Goal: Task Accomplishment & Management: Use online tool/utility

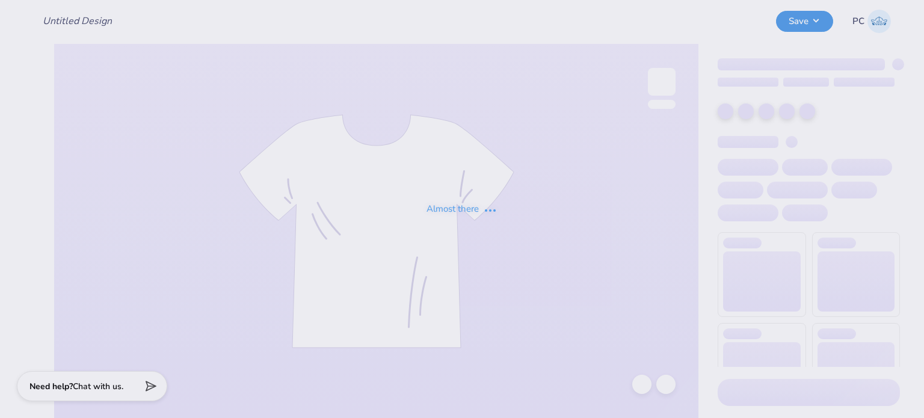
type input "Final IDR"
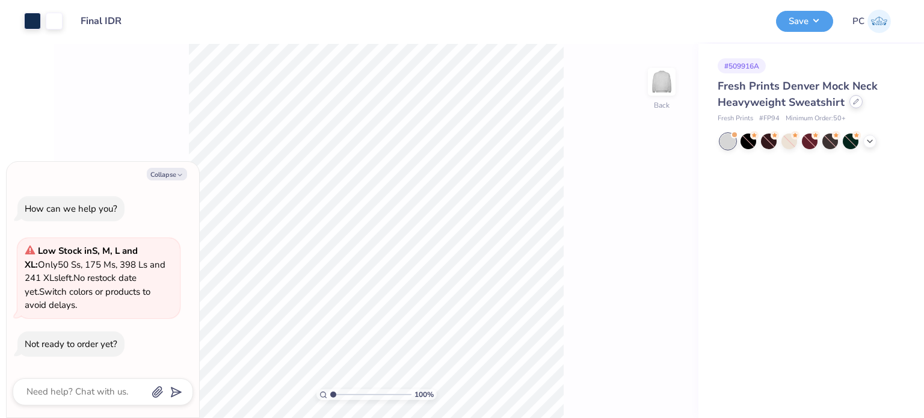
click at [856, 100] on icon at bounding box center [856, 102] width 6 height 6
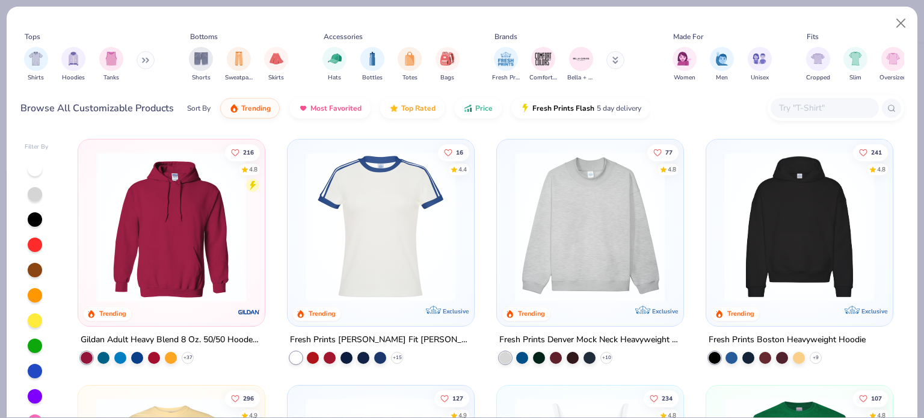
type textarea "x"
click at [836, 105] on input "text" at bounding box center [824, 108] width 93 height 14
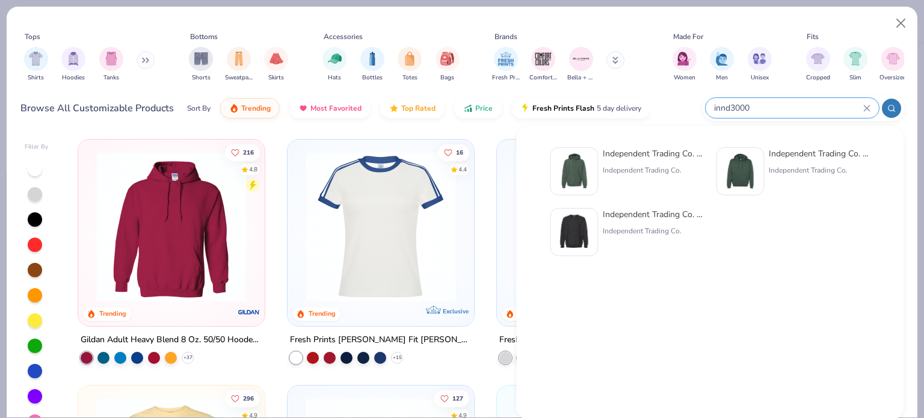
click at [721, 106] on input "innd3000" at bounding box center [788, 108] width 150 height 14
type input "ind3000"
click at [585, 229] on img at bounding box center [573, 232] width 37 height 37
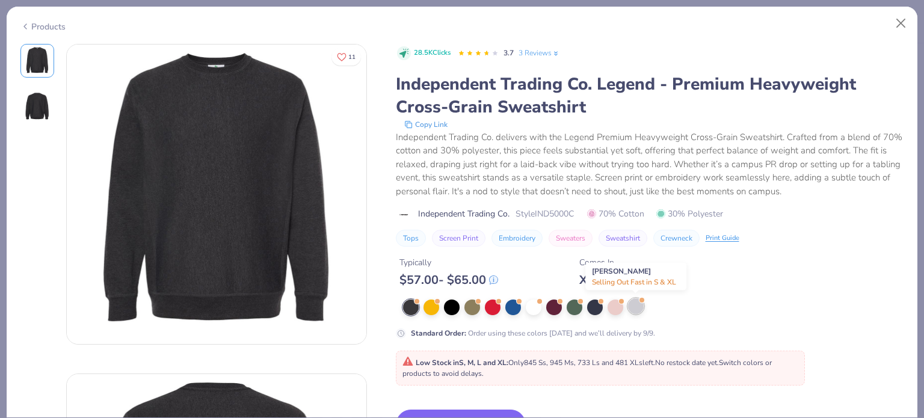
click at [637, 306] on div at bounding box center [636, 306] width 16 height 16
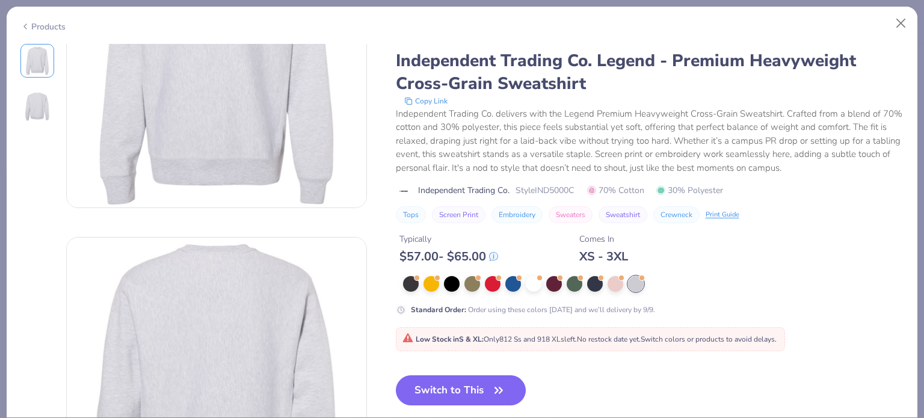
scroll to position [181, 0]
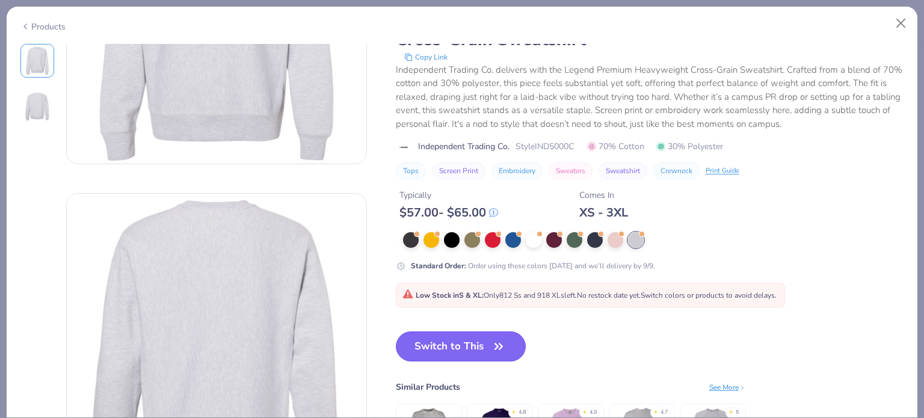
click at [452, 345] on button "Switch to This" at bounding box center [461, 347] width 131 height 30
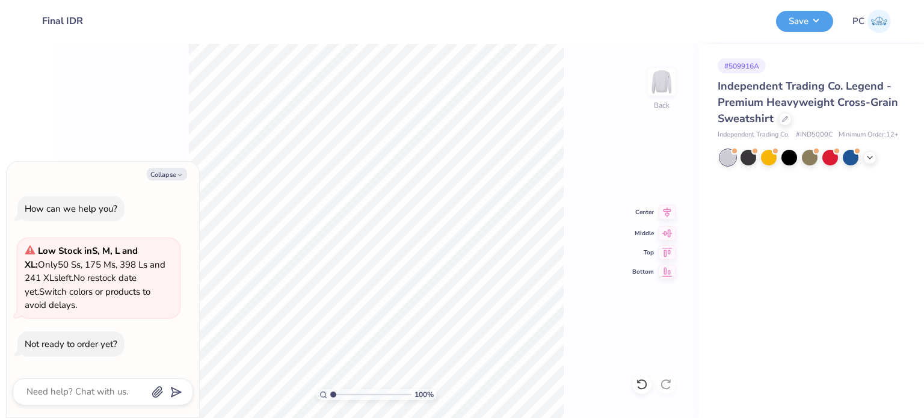
click at [672, 209] on icon at bounding box center [667, 212] width 17 height 14
click at [666, 212] on icon at bounding box center [667, 212] width 17 height 14
click at [868, 154] on icon at bounding box center [870, 157] width 10 height 10
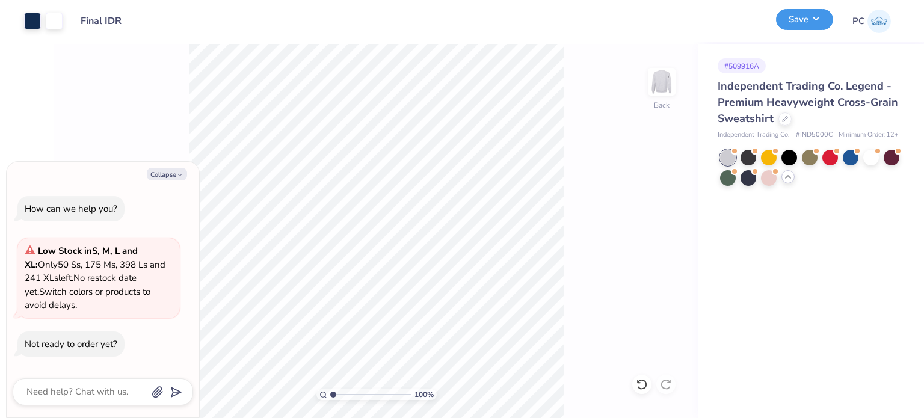
click at [815, 11] on button "Save" at bounding box center [804, 19] width 57 height 21
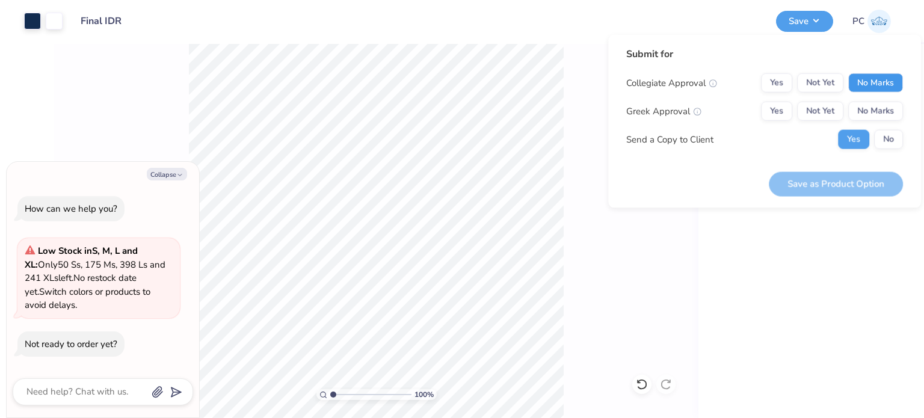
click at [885, 87] on button "No Marks" at bounding box center [875, 82] width 55 height 19
click at [886, 111] on button "No Marks" at bounding box center [875, 111] width 55 height 19
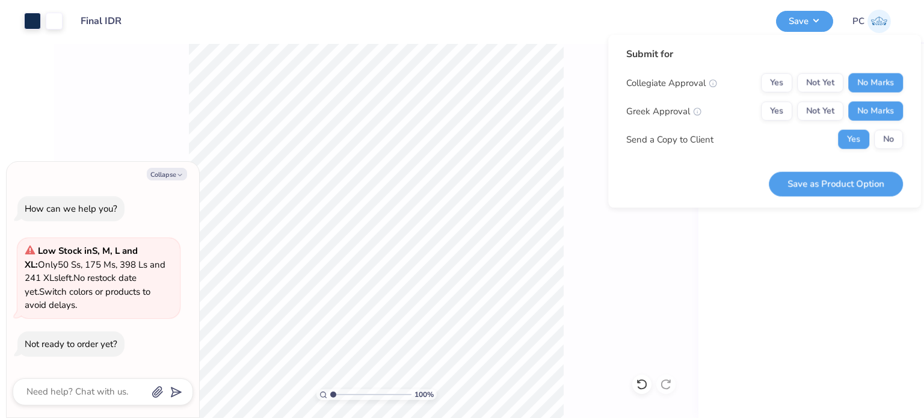
click at [886, 122] on div "Collegiate Approval Yes Not Yet No Marks Greek Approval Yes Not Yet No Marks Se…" at bounding box center [764, 111] width 277 height 76
click at [886, 131] on button "No" at bounding box center [888, 139] width 29 height 19
type textarea "x"
